Goal: Register for event/course

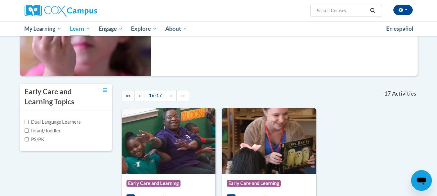
scroll to position [162, 0]
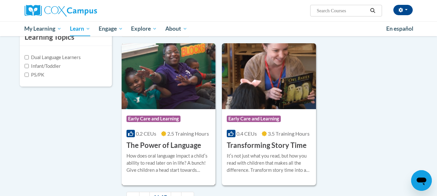
click at [161, 145] on h3 "The Power of Language" at bounding box center [164, 146] width 75 height 10
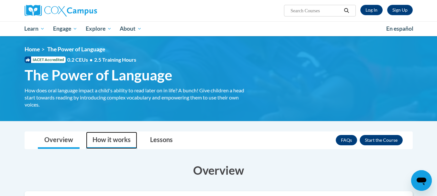
click at [111, 137] on link "How it works" at bounding box center [111, 140] width 51 height 17
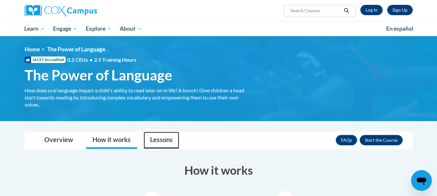
click at [164, 137] on link "Lessons" at bounding box center [162, 140] width 36 height 17
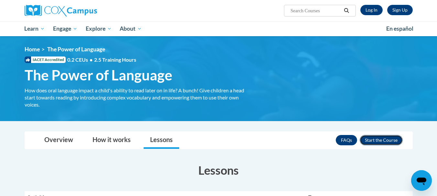
click at [372, 138] on button "Enroll" at bounding box center [381, 140] width 43 height 10
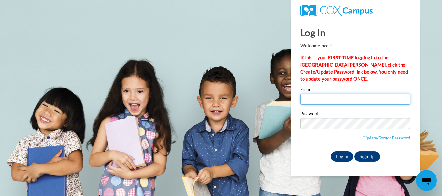
type input "[PERSON_NAME][EMAIL_ADDRESS][DOMAIN_NAME]"
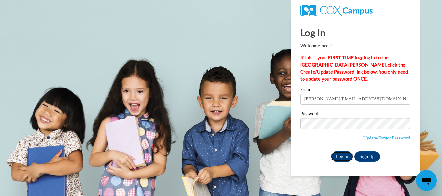
click at [338, 157] on input "Log In" at bounding box center [342, 157] width 23 height 10
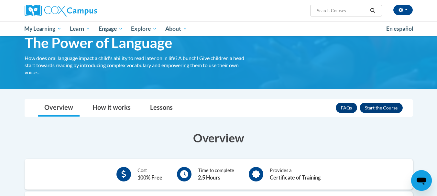
scroll to position [97, 0]
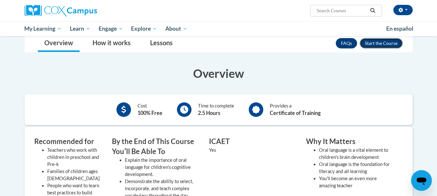
click at [375, 40] on button "Enroll" at bounding box center [381, 43] width 43 height 10
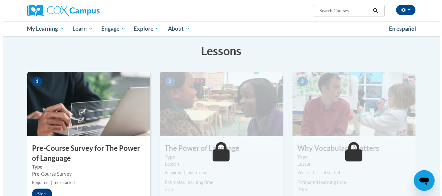
scroll to position [162, 0]
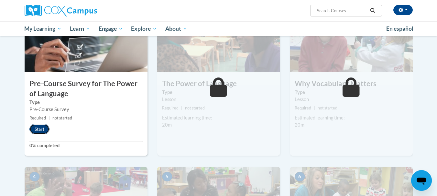
click at [40, 128] on button "Start" at bounding box center [39, 129] width 20 height 10
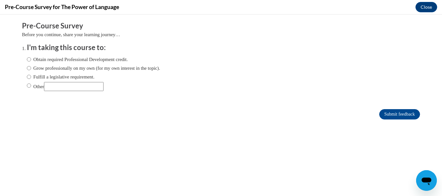
scroll to position [0, 0]
click at [27, 59] on input "Obtain required Professional Development credit." at bounding box center [29, 59] width 4 height 7
radio input "true"
click at [27, 68] on input "Grow professionally on my own (for my own interest in the topic)." at bounding box center [29, 68] width 4 height 7
radio input "true"
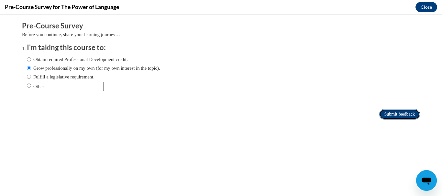
click at [395, 115] on input "Submit feedback" at bounding box center [399, 114] width 41 height 10
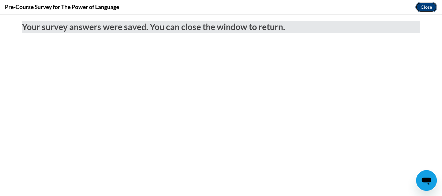
click at [428, 8] on button "Close" at bounding box center [427, 7] width 22 height 10
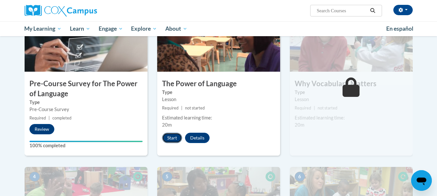
click at [172, 138] on button "Start" at bounding box center [172, 138] width 20 height 10
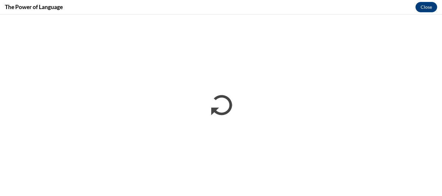
click at [355, 6] on div "The Power of Language Close" at bounding box center [221, 7] width 442 height 15
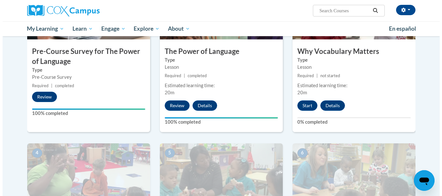
scroll to position [129, 0]
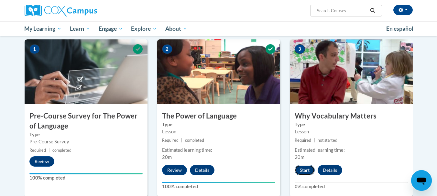
click at [306, 170] on button "Start" at bounding box center [305, 170] width 20 height 10
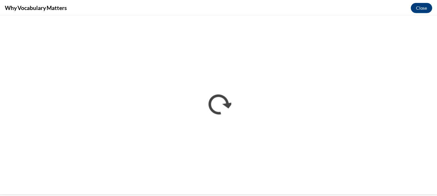
scroll to position [0, 0]
click at [421, 6] on button "Close" at bounding box center [427, 7] width 22 height 10
